Goal: Find contact information: Find contact information

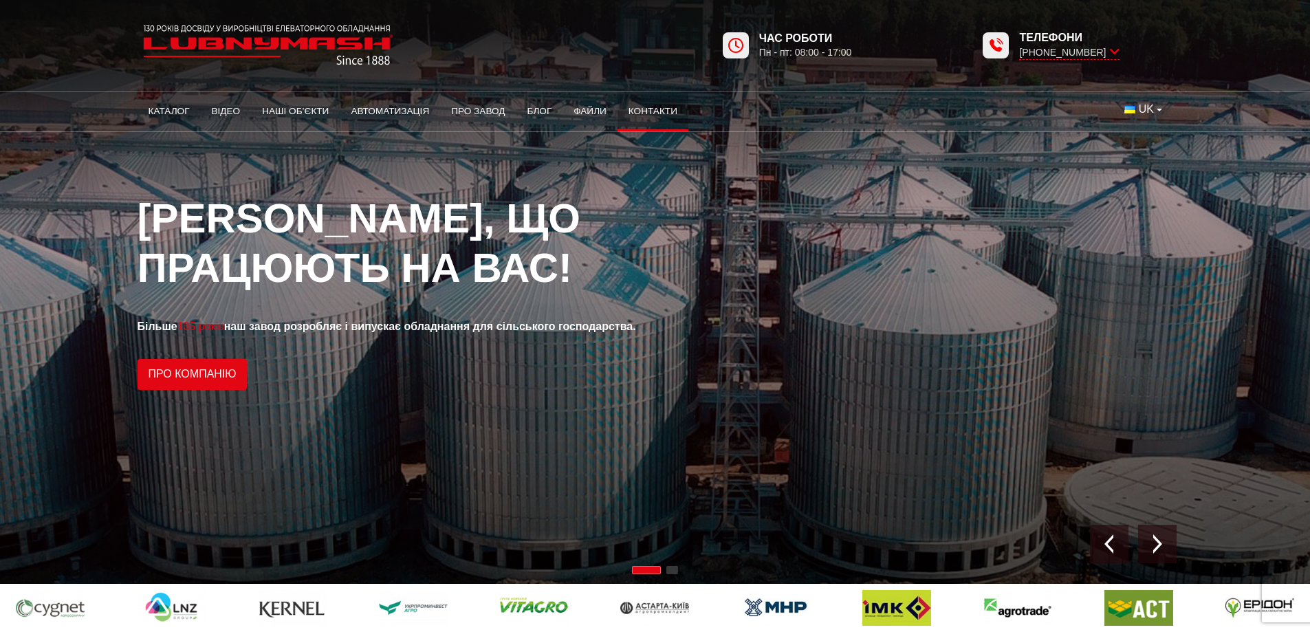
click at [668, 116] on link "Контакти" at bounding box center [652, 111] width 71 height 30
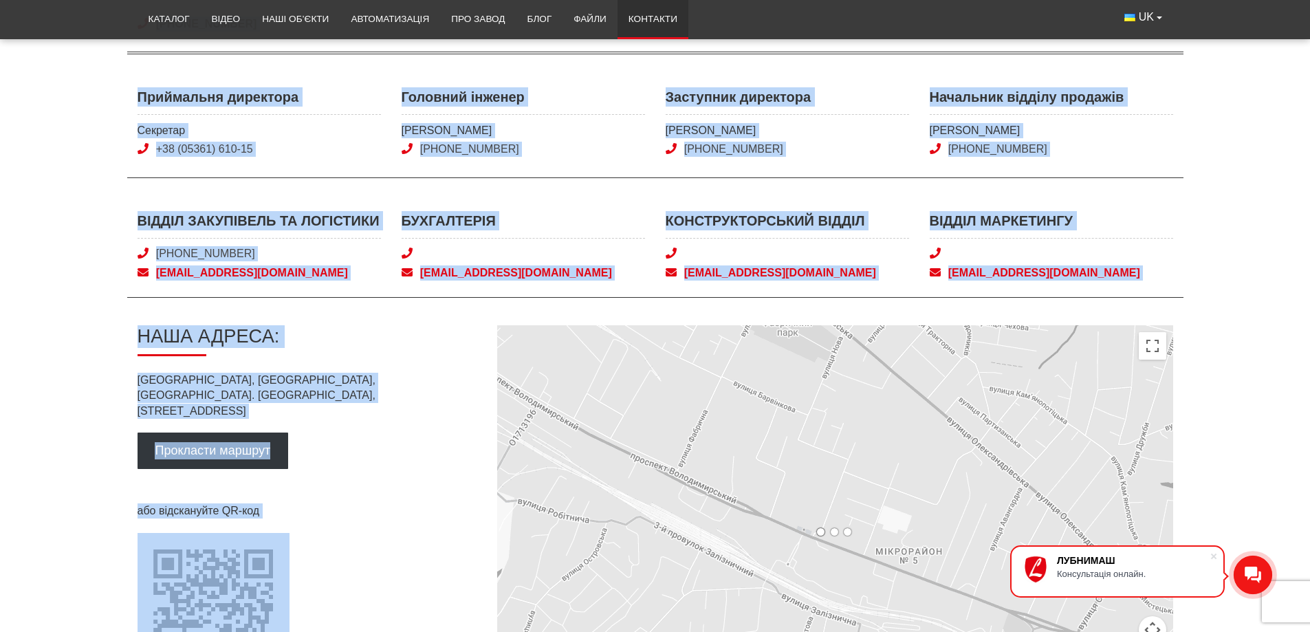
scroll to position [647, 0]
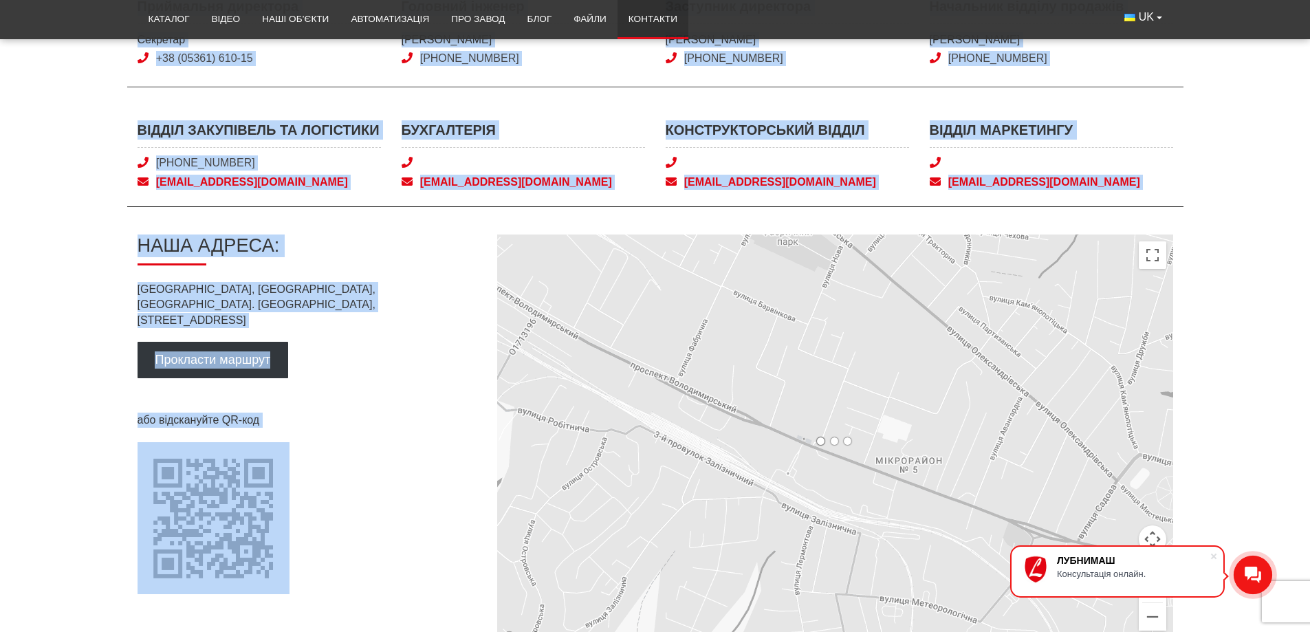
drag, startPoint x: 138, startPoint y: 212, endPoint x: 360, endPoint y: 312, distance: 243.7
click at [360, 312] on div "Контакти Відділ продажів Відділ продажів +38 (050) 308-41-99 0 (800) 40-50-80 s…" at bounding box center [655, 98] width 1056 height 1097
copy div "Контакти Відділ продажів Відділ продажів +38 (050) 308-41-99 0 (800) 40-50-80 s…"
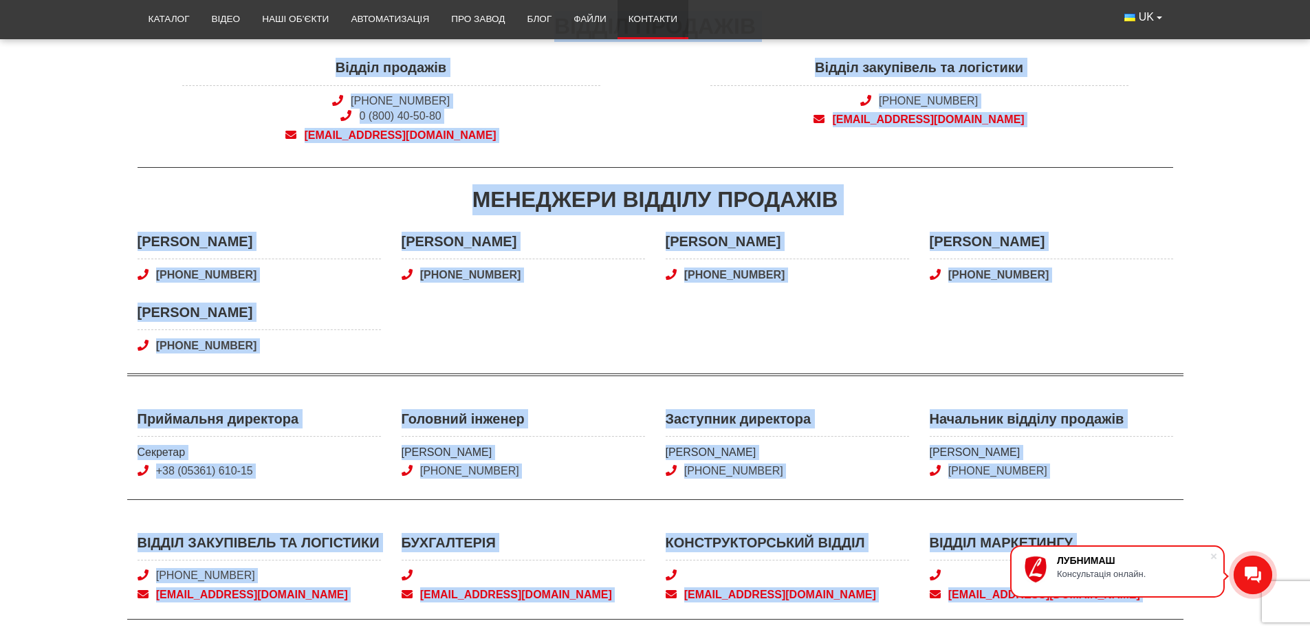
scroll to position [372, 0]
